Goal: Contribute content: Add original content to the website for others to see

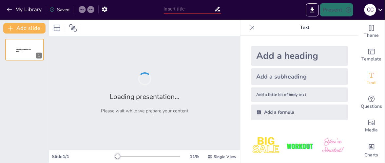
type input "Descubriendo la Realidad: Cómo Son las Personas con Trastornos Mentales"
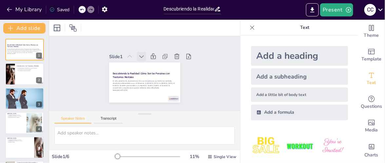
click at [143, 53] on icon at bounding box center [147, 56] width 8 height 8
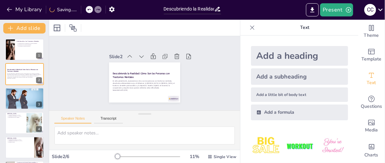
click at [155, 76] on icon at bounding box center [159, 80] width 9 height 9
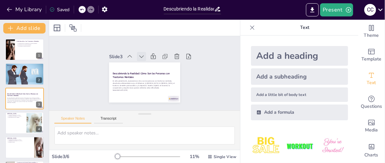
click at [143, 55] on icon at bounding box center [147, 56] width 8 height 8
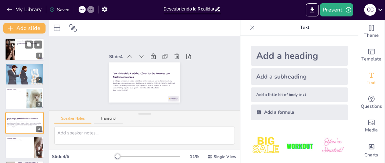
click at [25, 50] on div at bounding box center [24, 49] width 39 height 22
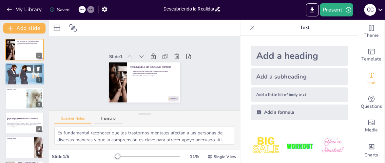
click at [23, 72] on div at bounding box center [24, 74] width 39 height 22
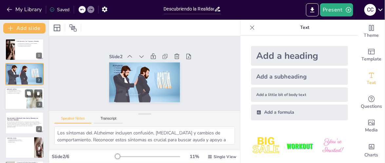
click at [17, 94] on div at bounding box center [24, 98] width 39 height 22
type textarea "Comprender las causas de la [MEDICAL_DATA] es importante para identificar facto…"
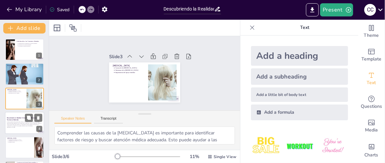
click at [19, 125] on p "En esta presentación, exploraremos cómo son las personas con trastornos mentale…" at bounding box center [24, 123] width 35 height 5
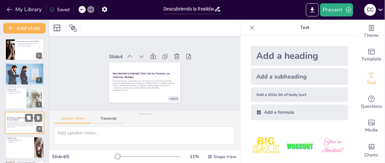
scroll to position [25, 0]
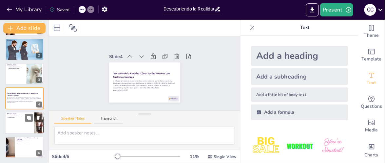
click at [17, 125] on div at bounding box center [24, 122] width 39 height 22
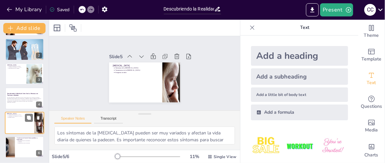
scroll to position [25, 0]
click at [22, 147] on div at bounding box center [24, 146] width 39 height 22
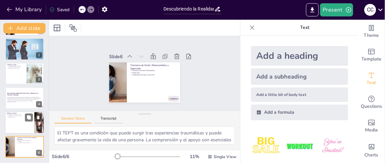
click at [15, 116] on p "Estigmas sociales" at bounding box center [20, 116] width 24 height 1
type textarea "Los síntomas de la esquizofrenia pueden ser muy variados y afectan la vida diar…"
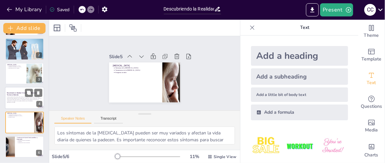
click at [14, 98] on p "En esta presentación, exploraremos cómo son las personas con trastornos mentale…" at bounding box center [24, 98] width 35 height 5
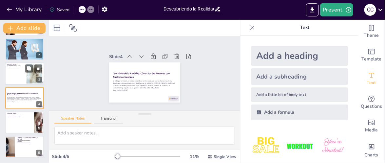
scroll to position [25, 0]
click at [13, 75] on div at bounding box center [24, 74] width 39 height 22
type textarea "Comprender las causas de la [MEDICAL_DATA] es importante para identificar facto…"
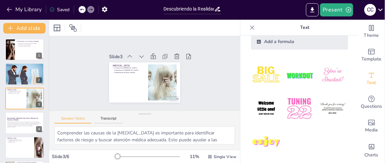
scroll to position [72, 0]
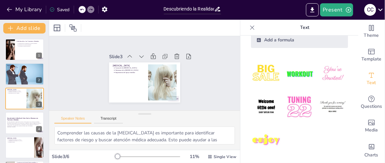
click at [263, 107] on img at bounding box center [266, 106] width 30 height 30
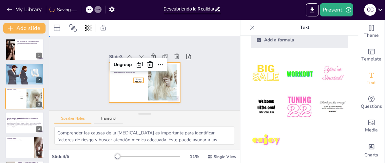
click at [124, 80] on div at bounding box center [140, 81] width 82 height 70
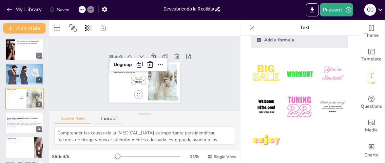
click at [132, 77] on span "Welcome little one!" at bounding box center [135, 72] width 7 height 7
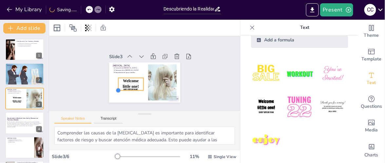
drag, startPoint x: 130, startPoint y: 79, endPoint x: 115, endPoint y: 79, distance: 15.4
click at [115, 79] on div "Demencia Causas de la demencia Síntomas de la demencia Importancia del apoyo fa…" at bounding box center [143, 82] width 78 height 54
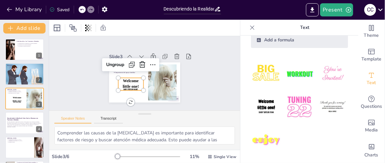
click at [196, 62] on div "Slide 1 Introducción a los Trastornos Mentales La importancia de comprender los…" at bounding box center [145, 73] width 198 height 94
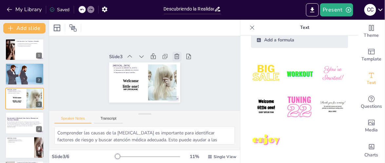
click at [146, 40] on icon at bounding box center [142, 36] width 7 height 7
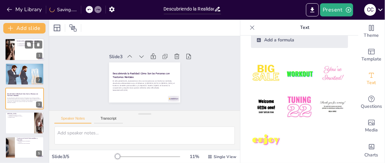
click at [16, 45] on div at bounding box center [24, 49] width 39 height 22
type textarea "Es fundamental reconocer que los trastornos mentales afectan a las personas de …"
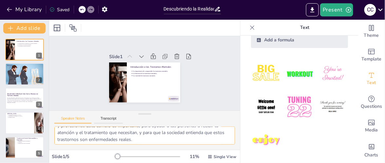
scroll to position [52, 0]
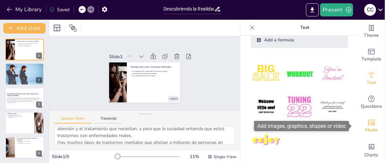
click at [369, 127] on span "Media" at bounding box center [371, 129] width 13 height 7
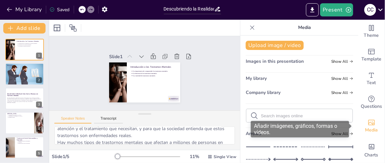
click at [368, 126] on icon "Add images, graphics, shapes or video" at bounding box center [372, 122] width 8 height 8
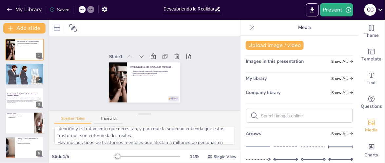
click at [281, 124] on div "Upload image / video Images in this presentation Show All My library Show All C…" at bounding box center [300, 98] width 118 height 127
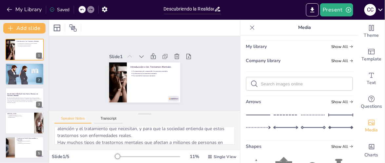
scroll to position [0, 0]
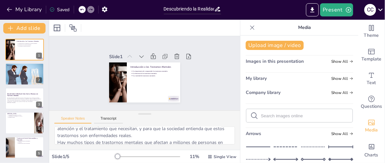
click at [345, 60] on div "Upload image / video Images in this presentation Show All My library Show All C…" at bounding box center [300, 98] width 118 height 127
click at [349, 60] on icon at bounding box center [351, 61] width 4 height 4
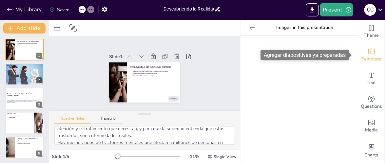
click at [368, 53] on icon "Add ready made slides" at bounding box center [372, 52] width 8 height 8
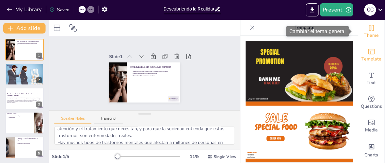
click at [369, 36] on span "Theme" at bounding box center [371, 35] width 15 height 7
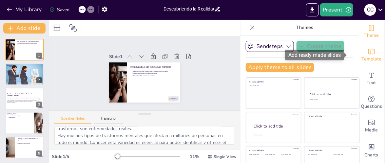
click at [368, 49] on div "Template" at bounding box center [372, 55] width 26 height 24
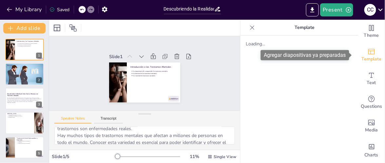
scroll to position [52, 0]
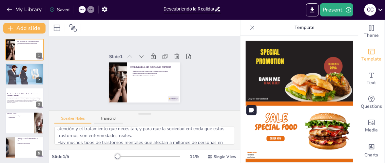
click at [273, 123] on img at bounding box center [300, 131] width 108 height 61
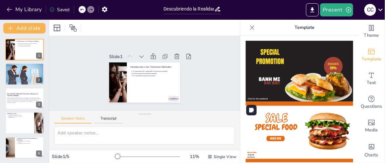
scroll to position [0, 0]
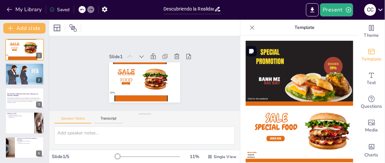
click at [285, 67] on img at bounding box center [300, 71] width 108 height 61
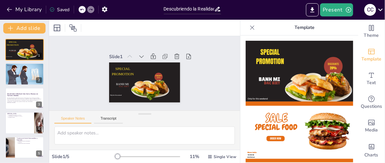
click at [249, 26] on icon at bounding box center [252, 27] width 7 height 7
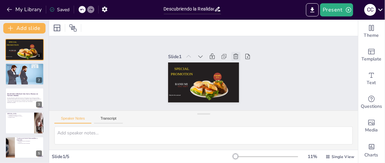
click at [234, 82] on icon at bounding box center [237, 85] width 7 height 7
type textarea "Los síntomas del Alzheimer incluyen confusión, [MEDICAL_DATA] y cambios de comp…"
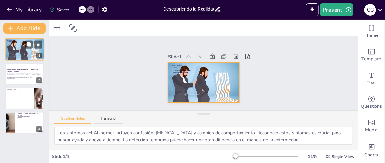
click at [29, 49] on div at bounding box center [24, 49] width 39 height 22
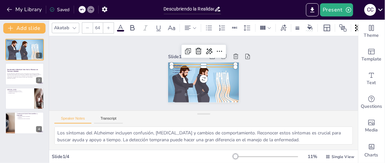
click at [171, 61] on div "Alzheimer Síntomas del Alzheimer Tratamiento del Alzheimer Impacto en la familia" at bounding box center [199, 82] width 81 height 66
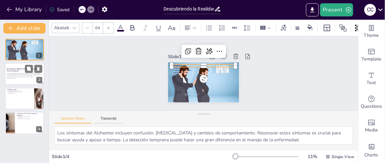
click at [22, 72] on p "En esta presentación, exploraremos cómo son las personas con trastornos mentale…" at bounding box center [24, 74] width 35 height 5
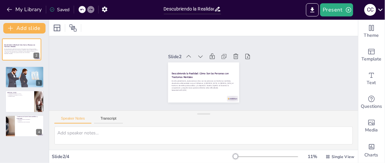
drag, startPoint x: 10, startPoint y: 64, endPoint x: 7, endPoint y: 36, distance: 27.7
click at [7, 36] on div "Alzheimer Síntomas del Alzheimer Tratamiento del Alzheimer Impacto en la famili…" at bounding box center [24, 97] width 49 height 129
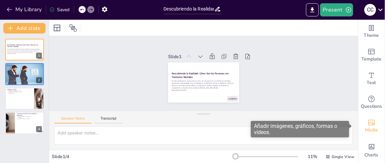
click at [369, 117] on div "Media" at bounding box center [372, 126] width 26 height 24
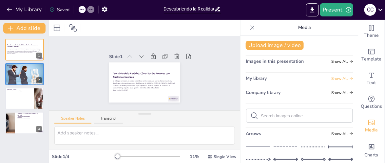
click at [350, 77] on icon at bounding box center [351, 78] width 3 height 3
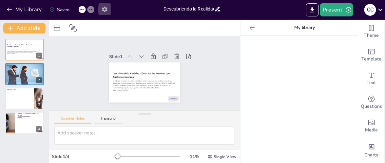
click at [101, 9] on button "button" at bounding box center [105, 9] width 12 height 12
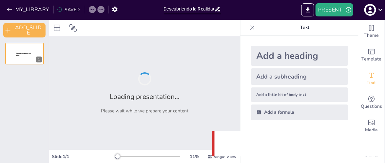
type input "Descubriendo la Realidad: Cómo Son las Personas con Trastornos Mentales"
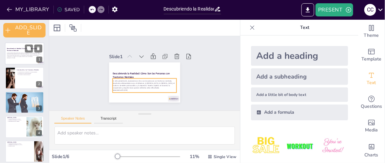
click at [14, 58] on div "En esta presentación, exploraremos cómo son las personas con trastornos mentale…" at bounding box center [24, 55] width 35 height 8
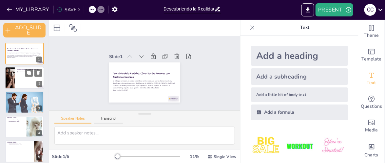
click at [15, 77] on div at bounding box center [24, 78] width 39 height 22
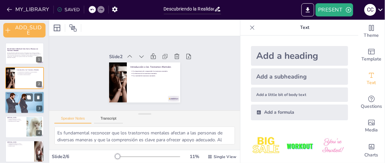
click at [14, 108] on div at bounding box center [24, 102] width 39 height 22
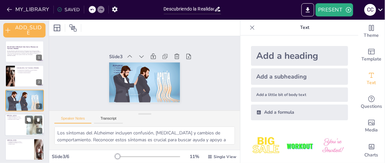
click at [11, 128] on div at bounding box center [24, 124] width 39 height 22
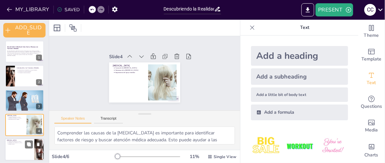
scroll to position [27, 0]
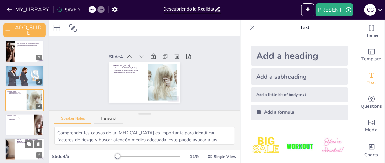
click at [22, 144] on p "Importancia del apoyo emocional" at bounding box center [30, 144] width 24 height 1
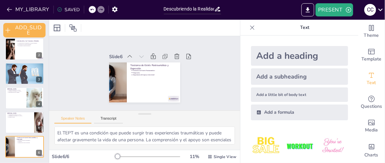
drag, startPoint x: 16, startPoint y: 43, endPoint x: 24, endPoint y: 43, distance: 7.9
click at [17, 38] on div "Introducción a los Trastornos Mentales La importancia de comprender los trastor…" at bounding box center [24, 38] width 39 height 0
type textarea "Es fundamental reconocer que los trastornos mentales afectan a las personas de …"
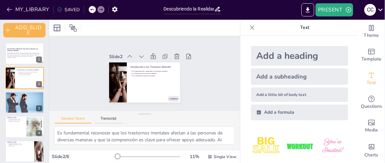
scroll to position [27, 0]
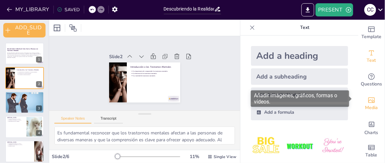
click at [368, 98] on icon "Add images, graphics, shapes or video" at bounding box center [372, 100] width 8 height 8
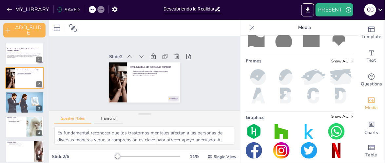
scroll to position [178, 0]
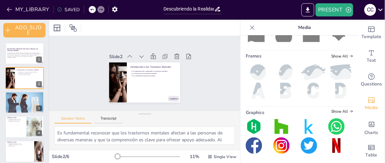
click at [252, 72] on img at bounding box center [258, 72] width 25 height 16
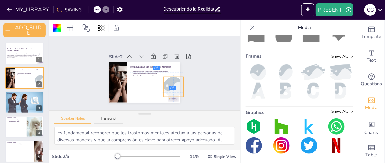
drag, startPoint x: 141, startPoint y: 78, endPoint x: 169, endPoint y: 81, distance: 28.3
click at [147, 62] on div at bounding box center [129, 45] width 36 height 34
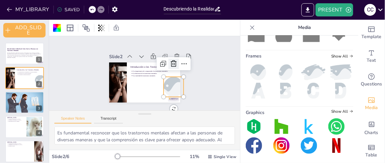
click at [171, 69] on icon at bounding box center [175, 73] width 8 height 8
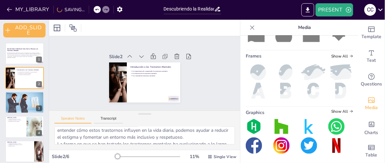
scroll to position [0, 0]
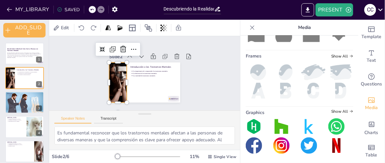
click at [117, 83] on div at bounding box center [124, 93] width 81 height 66
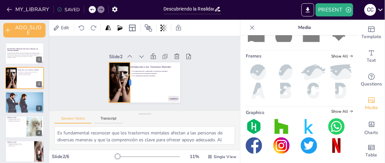
click at [135, 76] on div at bounding box center [149, 58] width 28 height 35
